Goal: Task Accomplishment & Management: Manage account settings

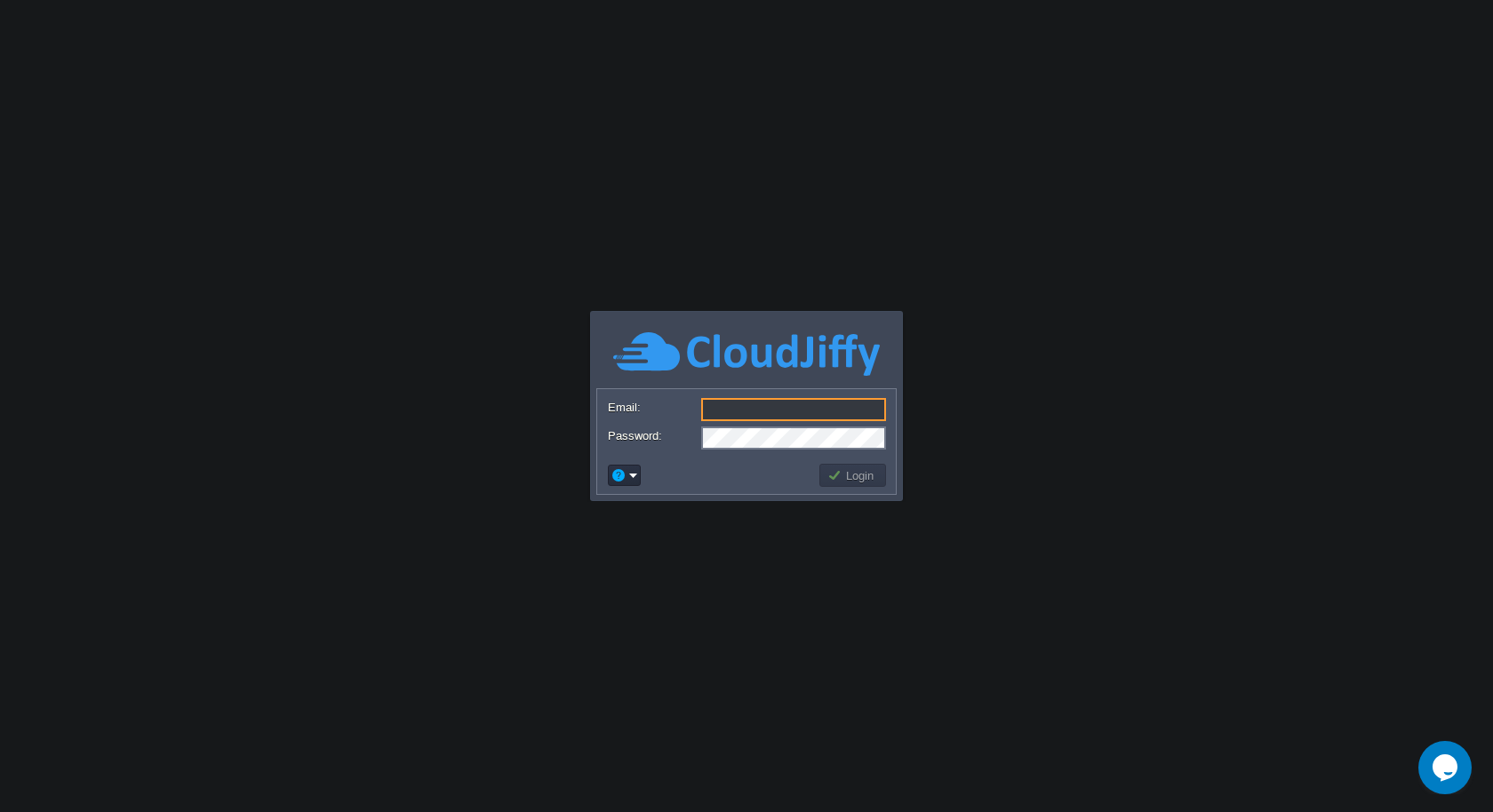
type input "[EMAIL_ADDRESS][DOMAIN_NAME]"
click at [850, 472] on button "Login" at bounding box center [853, 475] width 51 height 16
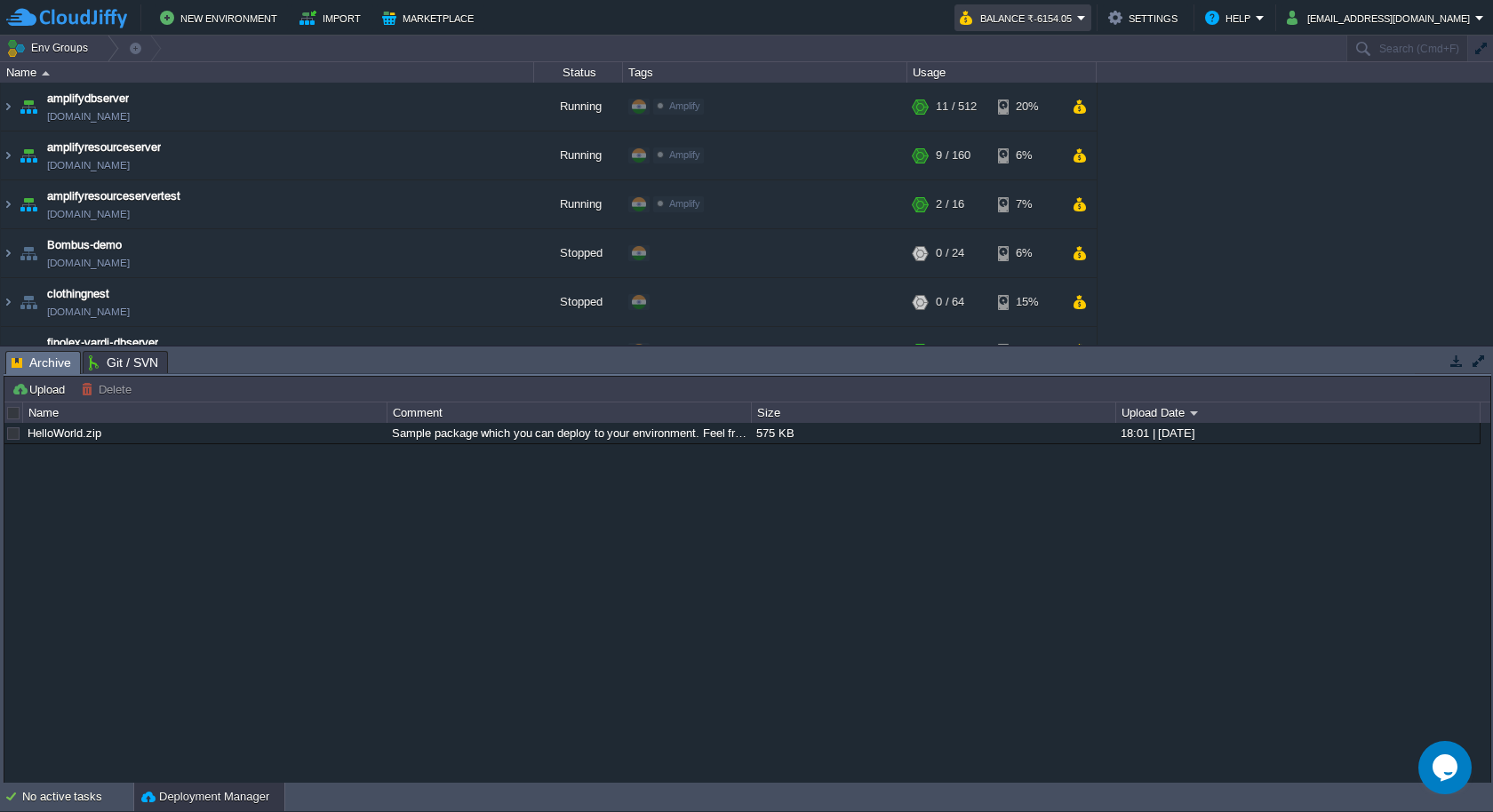
click at [1077, 15] on button "Balance ₹-6154.05" at bounding box center [1018, 17] width 117 height 21
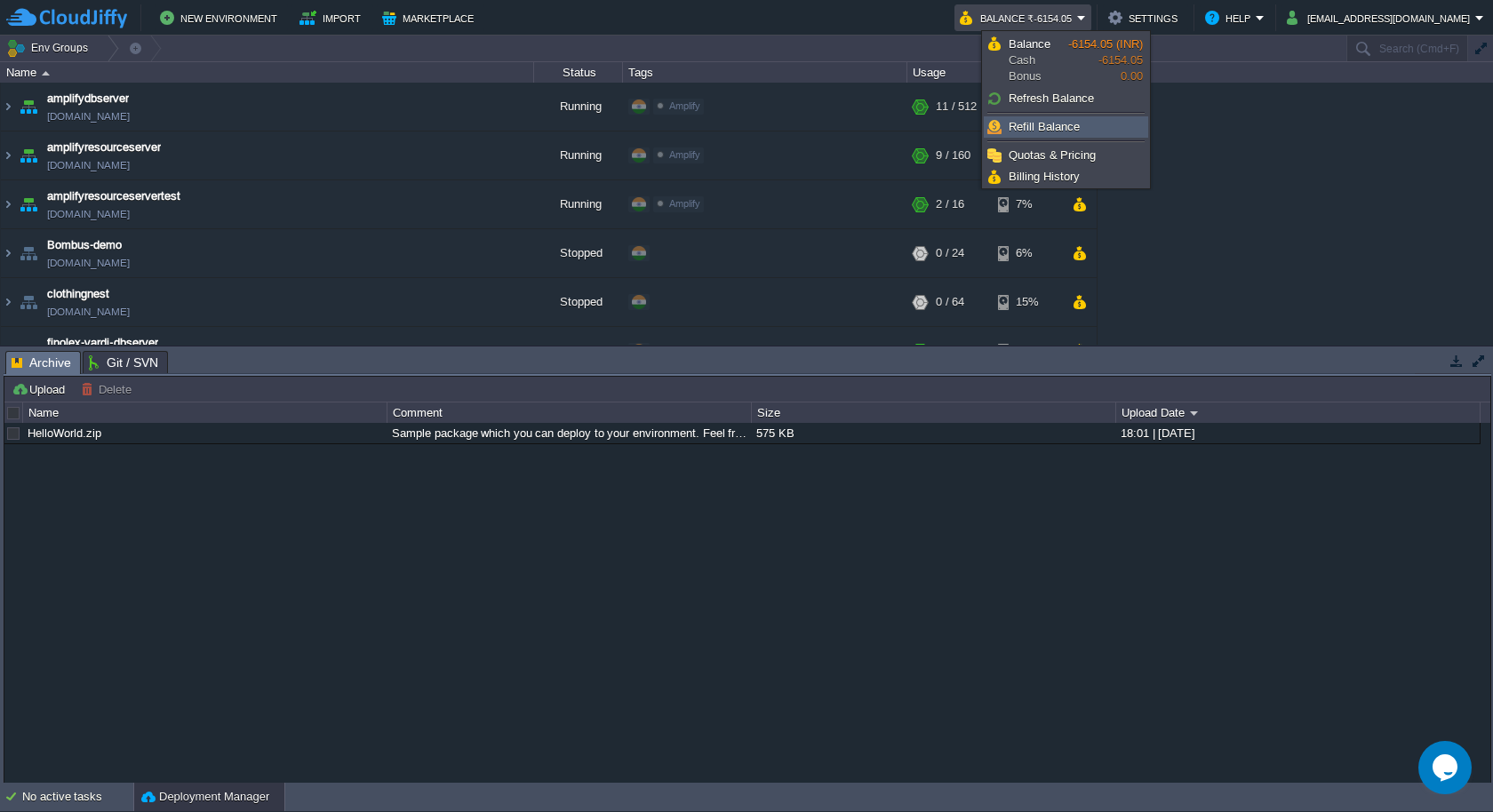
click at [1053, 130] on span "Refill Balance" at bounding box center [1045, 126] width 71 height 14
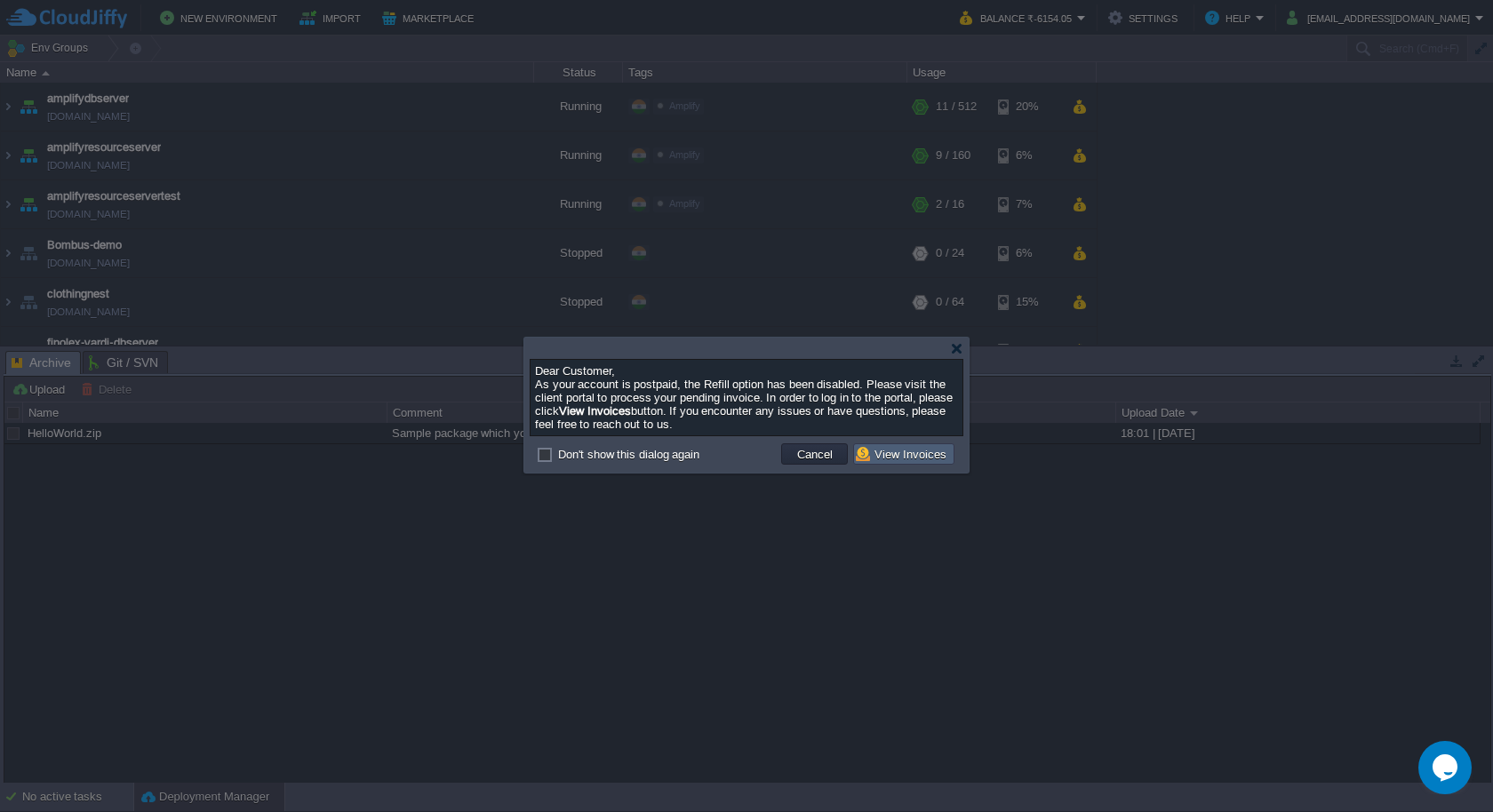
click at [925, 458] on button "View Invoices" at bounding box center [904, 454] width 96 height 16
